Goal: Transaction & Acquisition: Purchase product/service

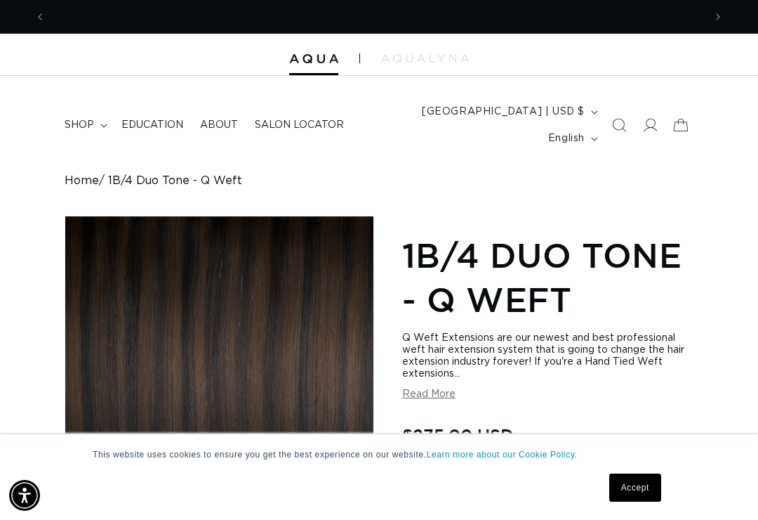
scroll to position [0, 1317]
click at [89, 119] on span "shop" at bounding box center [79, 125] width 29 height 13
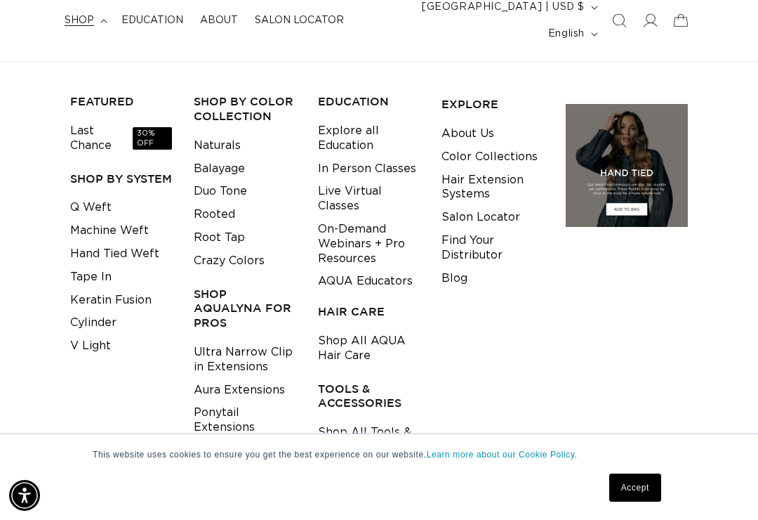
click at [136, 289] on link "Keratin Fusion" at bounding box center [110, 300] width 81 height 23
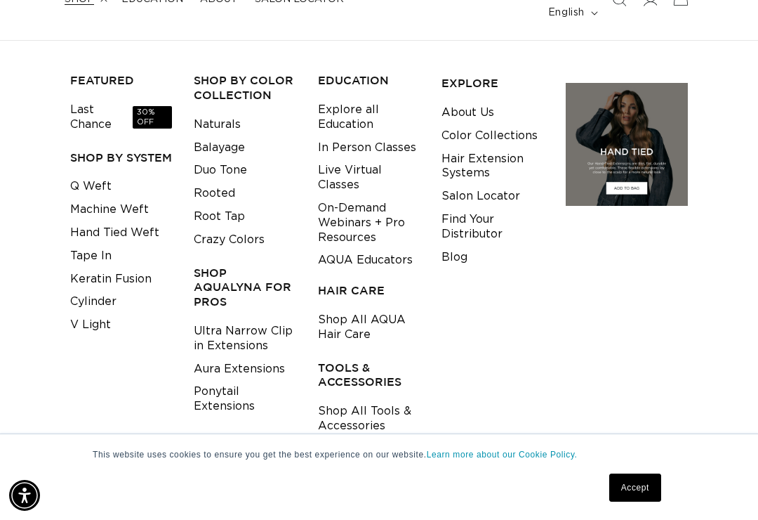
scroll to position [126, 0]
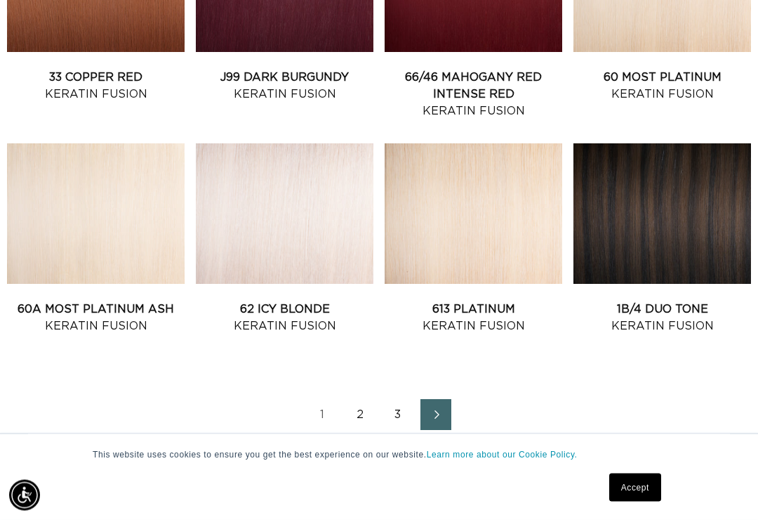
scroll to position [1385, 0]
click at [358, 399] on link "2" at bounding box center [360, 414] width 31 height 31
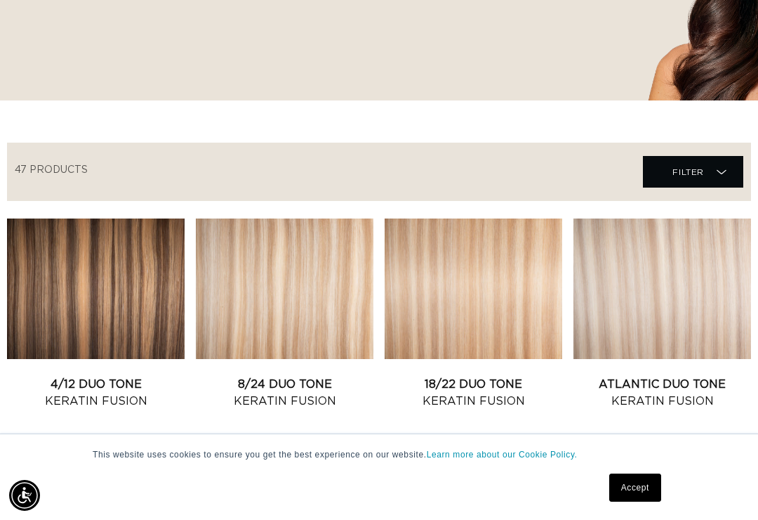
scroll to position [481, 0]
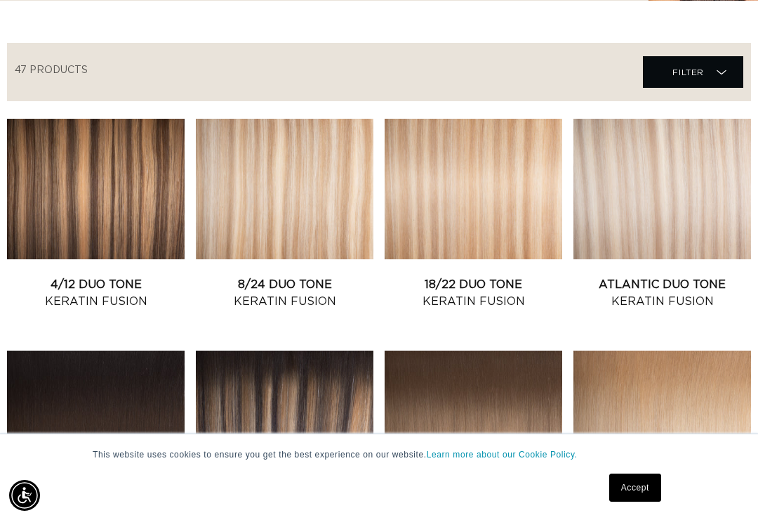
click at [123, 276] on link "4/12 Duo Tone Keratin Fusion" at bounding box center [96, 293] width 178 height 34
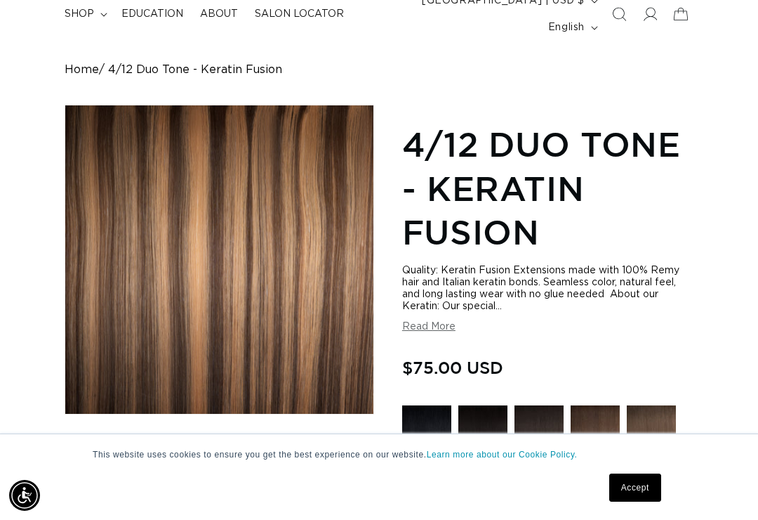
scroll to position [0, 1317]
